Goal: Navigation & Orientation: Find specific page/section

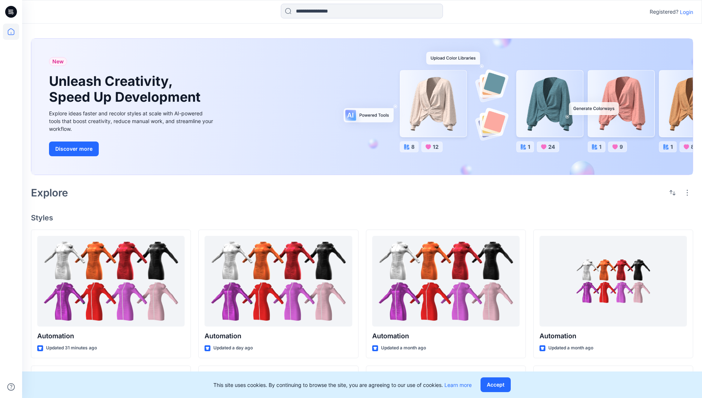
click at [685, 12] on p "Login" at bounding box center [686, 12] width 13 height 8
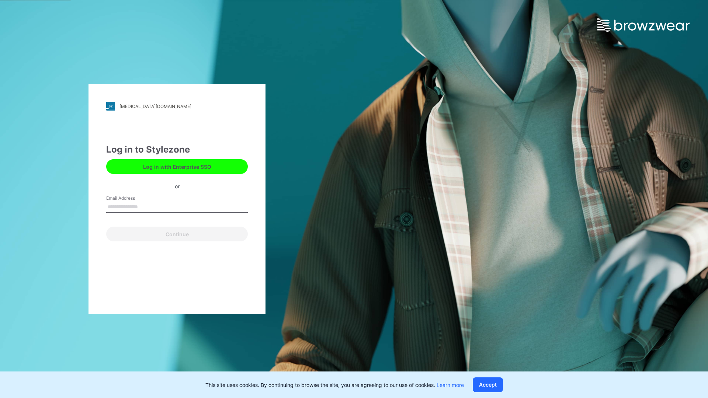
click at [146, 206] on input "Email Address" at bounding box center [177, 207] width 142 height 11
type input "**********"
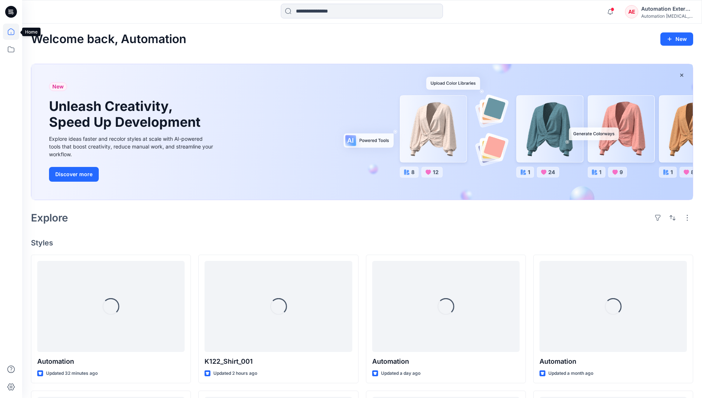
click at [14, 32] on icon at bounding box center [11, 31] width 7 height 7
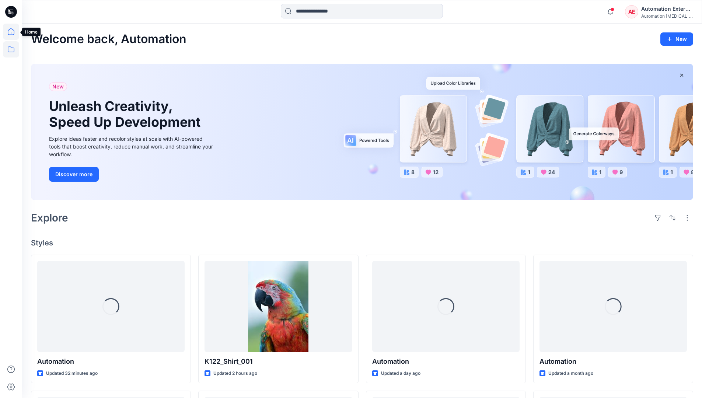
click at [13, 50] on icon at bounding box center [11, 49] width 16 height 16
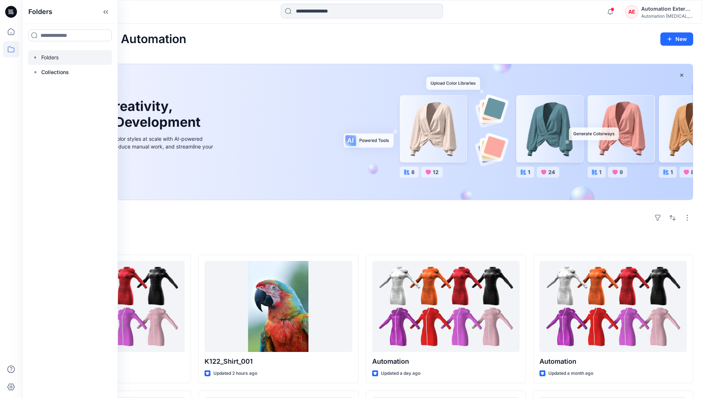
click at [67, 58] on div at bounding box center [70, 57] width 84 height 15
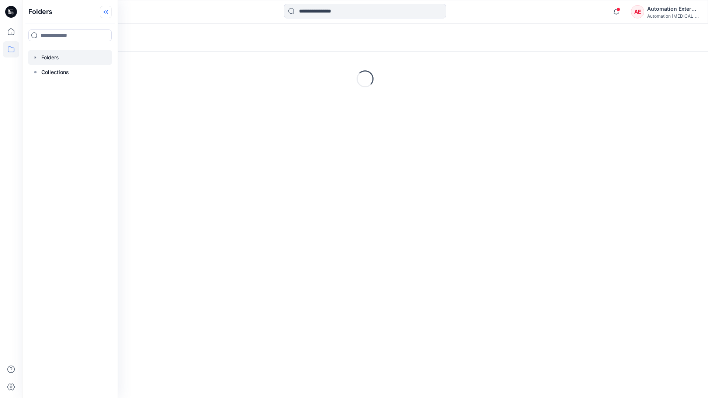
click at [106, 14] on icon at bounding box center [106, 12] width 12 height 12
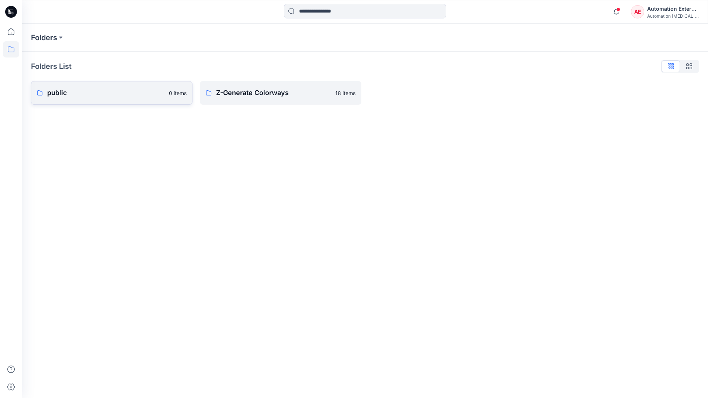
click at [81, 93] on p "public" at bounding box center [105, 93] width 117 height 10
